Goal: Use online tool/utility: Utilize a website feature to perform a specific function

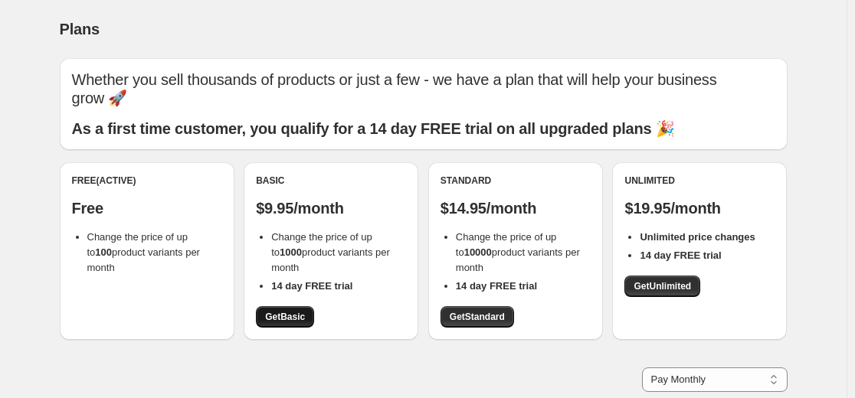
click at [296, 322] on span "Get Basic" at bounding box center [285, 317] width 40 height 12
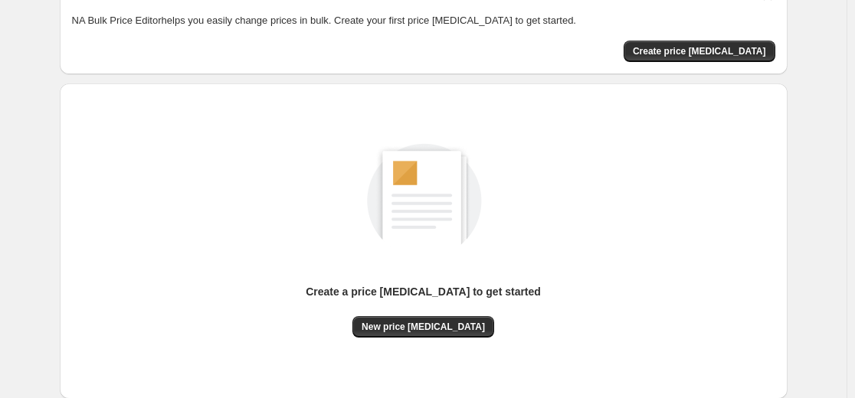
scroll to position [175, 0]
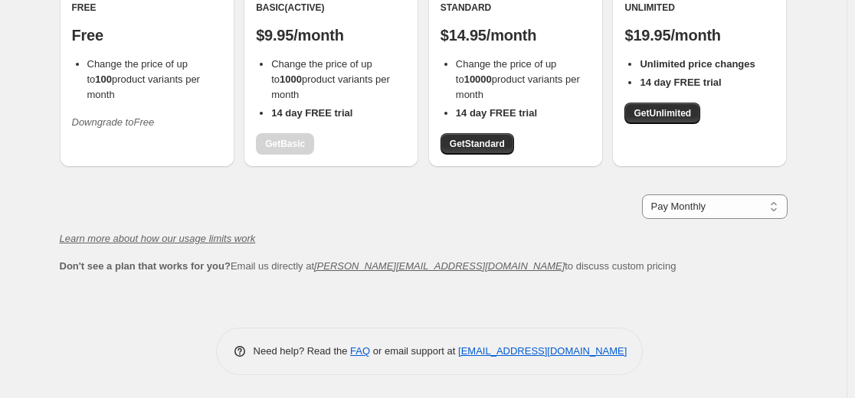
scroll to position [173, 0]
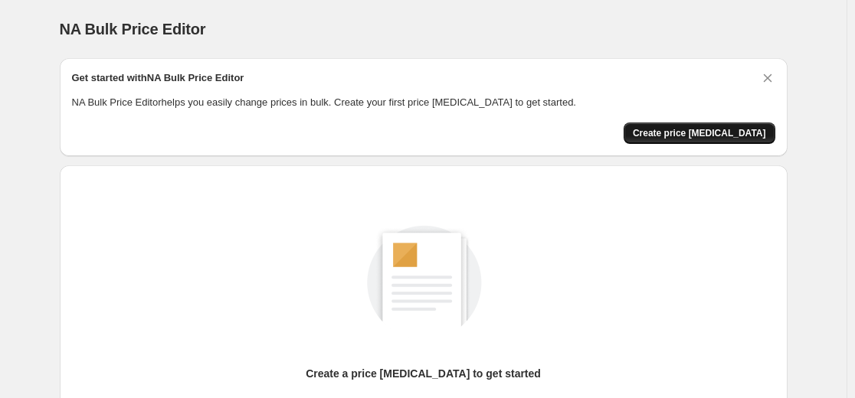
click at [677, 129] on span "Create price [MEDICAL_DATA]" at bounding box center [699, 133] width 133 height 12
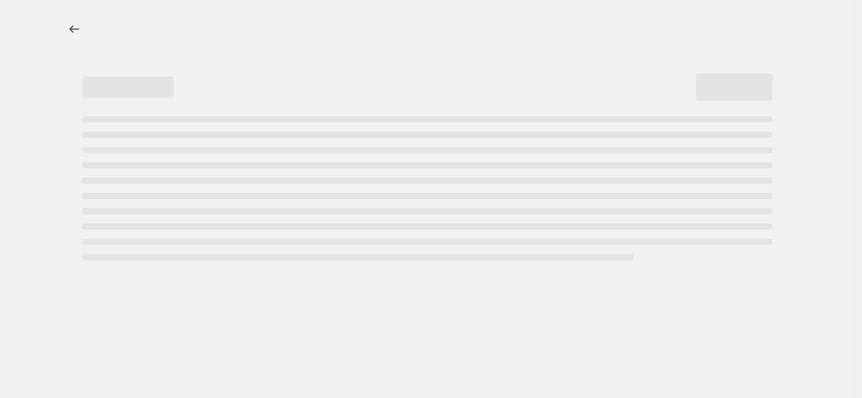
select select "percentage"
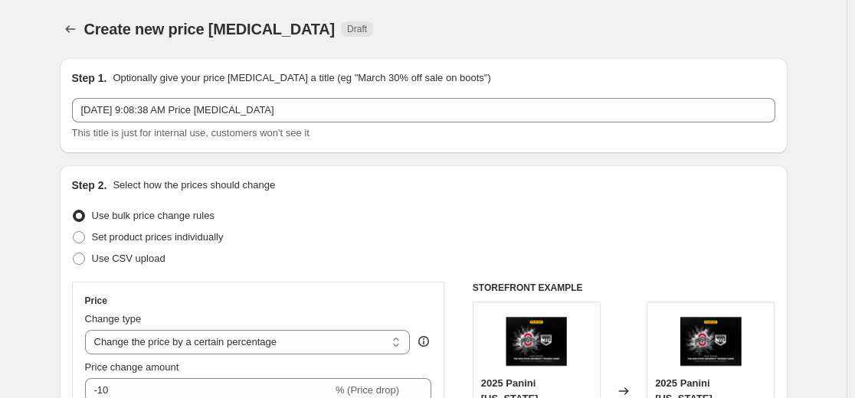
scroll to position [230, 0]
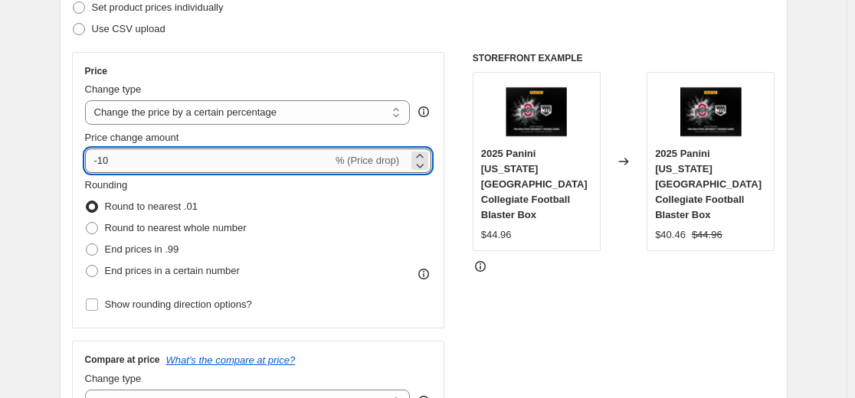
click at [306, 162] on input "-10" at bounding box center [208, 161] width 247 height 25
type input "-1"
type input "-30"
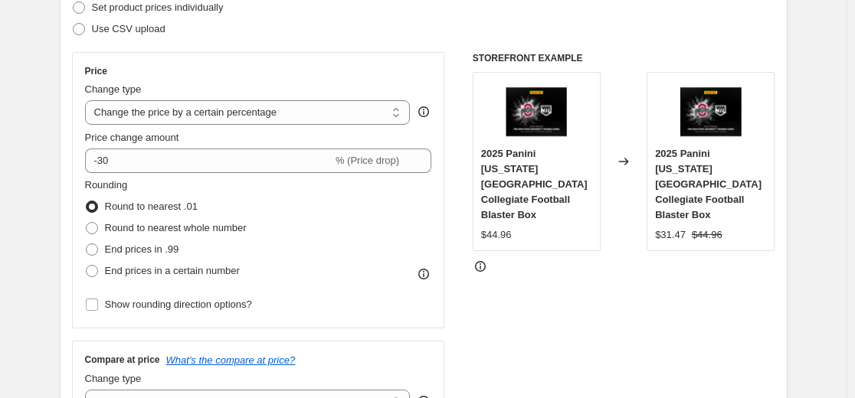
click at [563, 305] on div "STOREFRONT EXAMPLE 2025 Panini [US_STATE][GEOGRAPHIC_DATA] Collegiate Football …" at bounding box center [624, 239] width 303 height 375
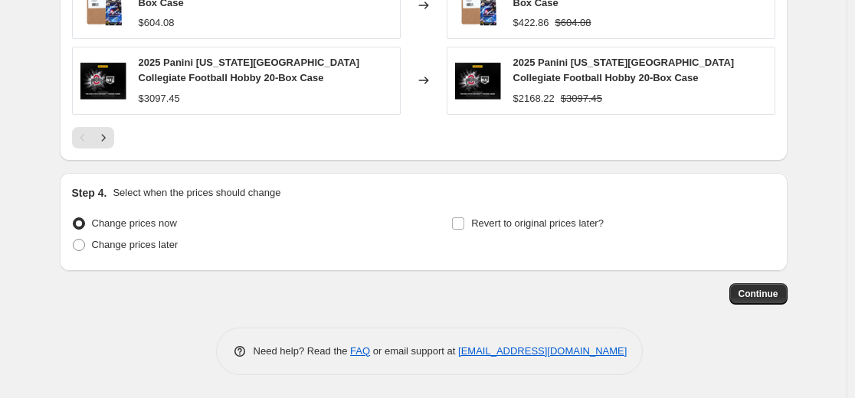
scroll to position [1153, 0]
click at [754, 293] on span "Continue" at bounding box center [758, 294] width 40 height 12
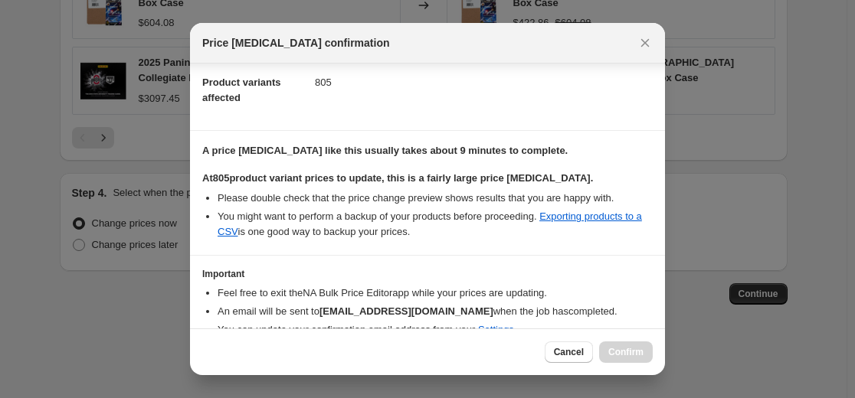
scroll to position [237, 0]
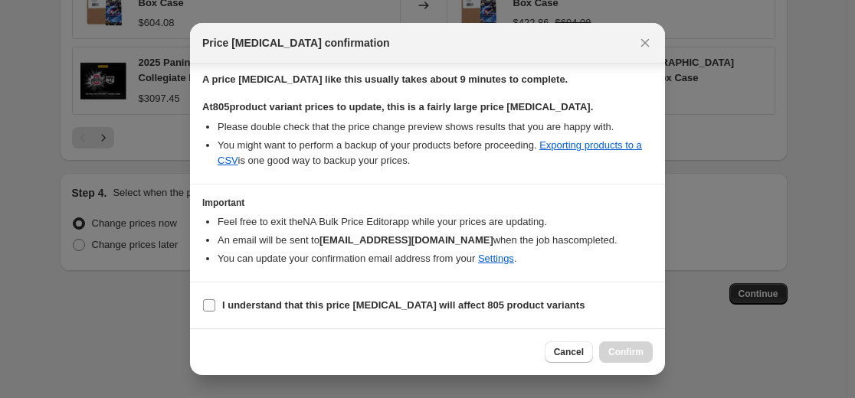
click at [371, 305] on b "I understand that this price [MEDICAL_DATA] will affect 805 product variants" at bounding box center [403, 304] width 362 height 11
click at [215, 305] on input "I understand that this price [MEDICAL_DATA] will affect 805 product variants" at bounding box center [209, 305] width 12 height 12
checkbox input "true"
click at [627, 347] on span "Confirm" at bounding box center [625, 352] width 35 height 12
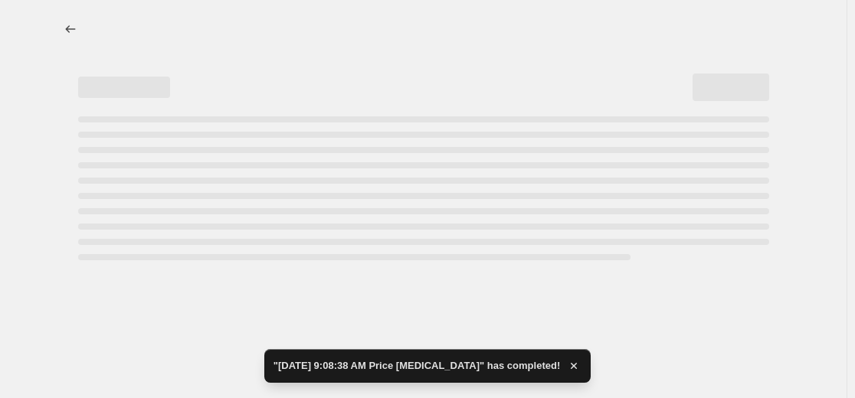
select select "percentage"
